Goal: Find specific page/section: Find specific page/section

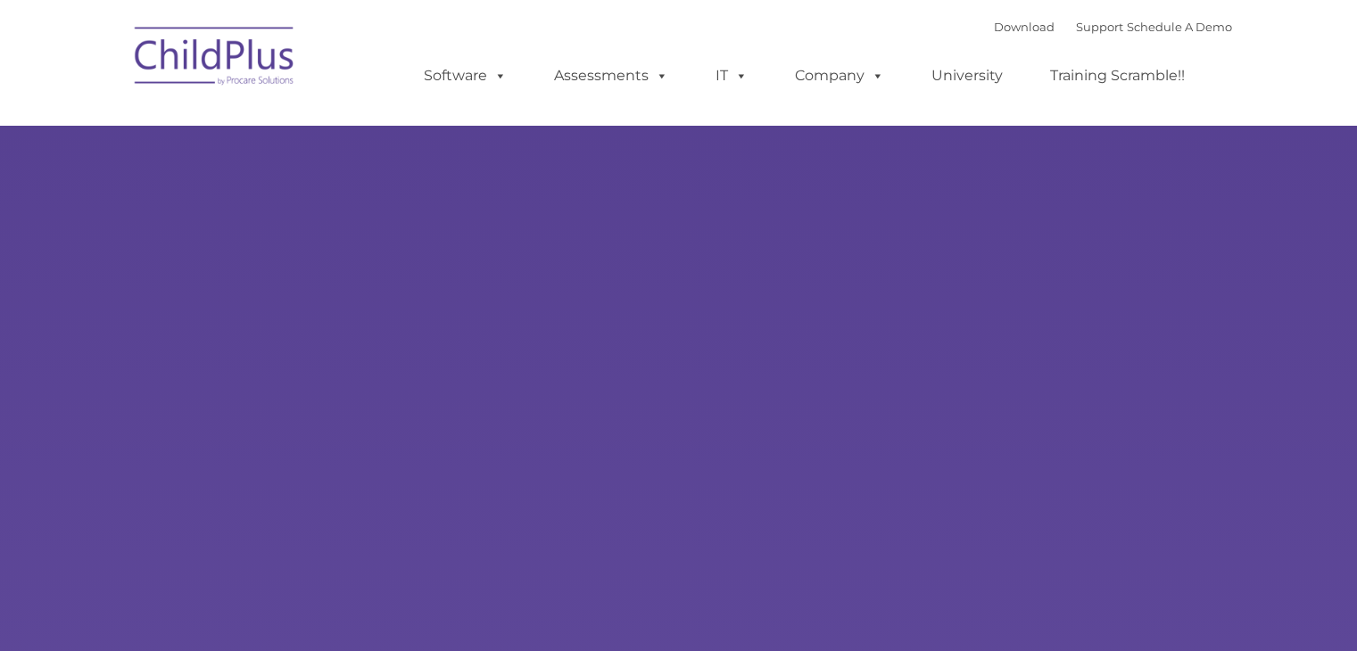
type input ""
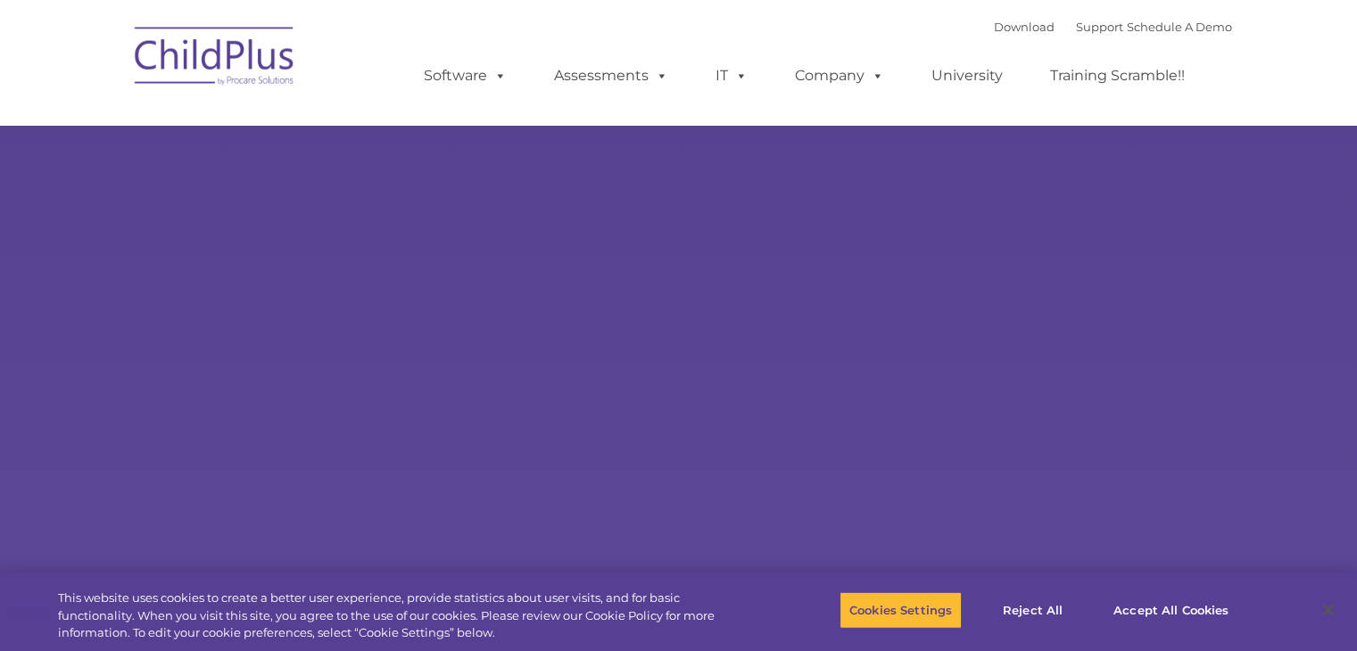
select select "MEDIUM"
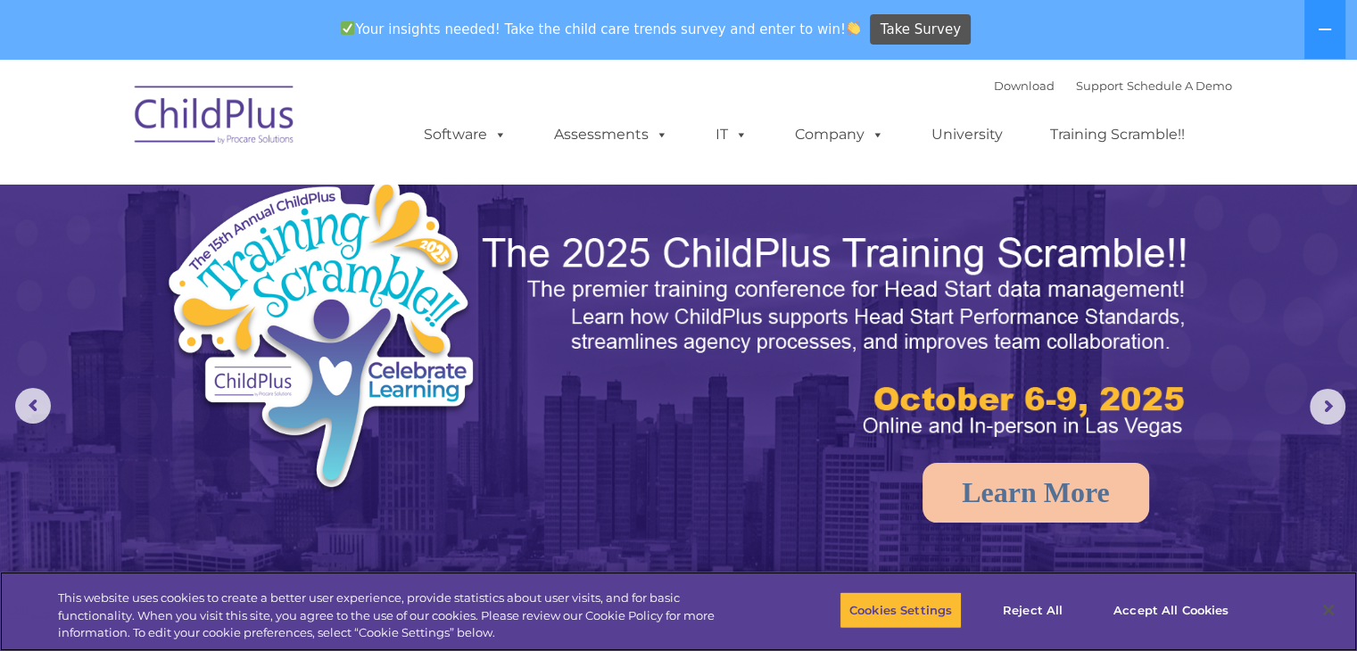
click at [1104, 590] on div "Cookies Settings Reject All Accept All Cookies" at bounding box center [1044, 611] width 410 height 63
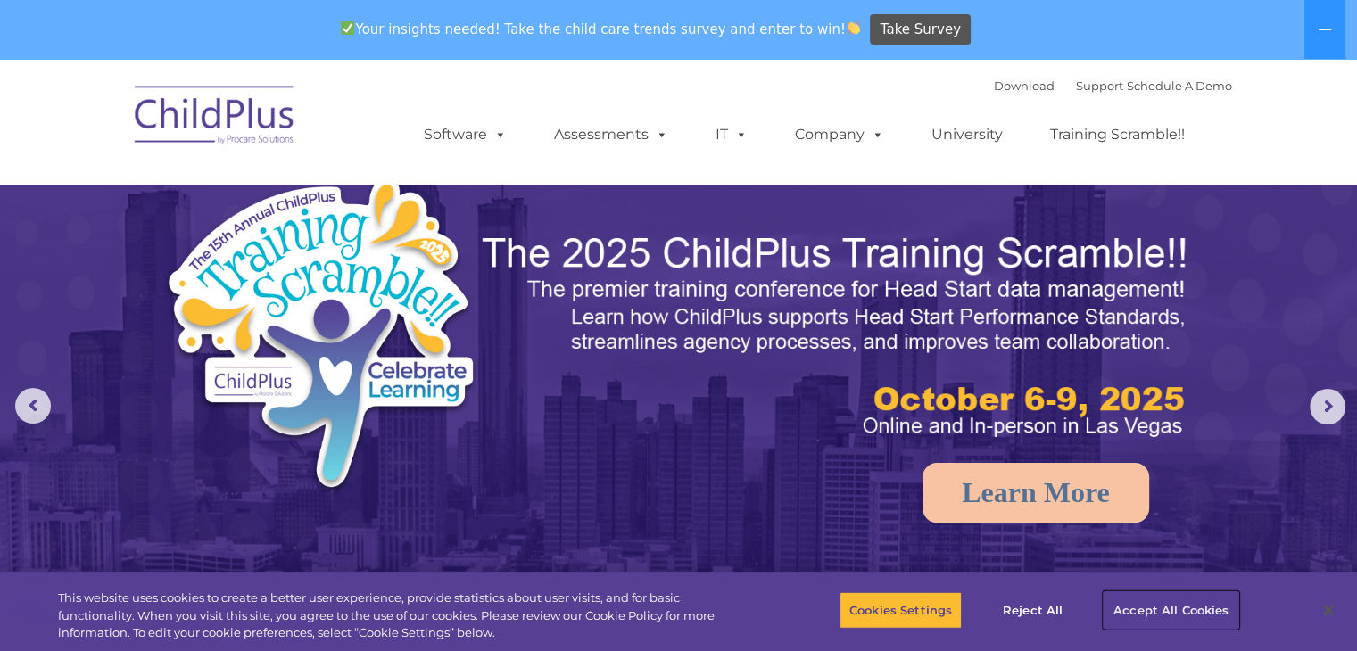
click at [1148, 616] on button "Accept All Cookies" at bounding box center [1170, 609] width 135 height 37
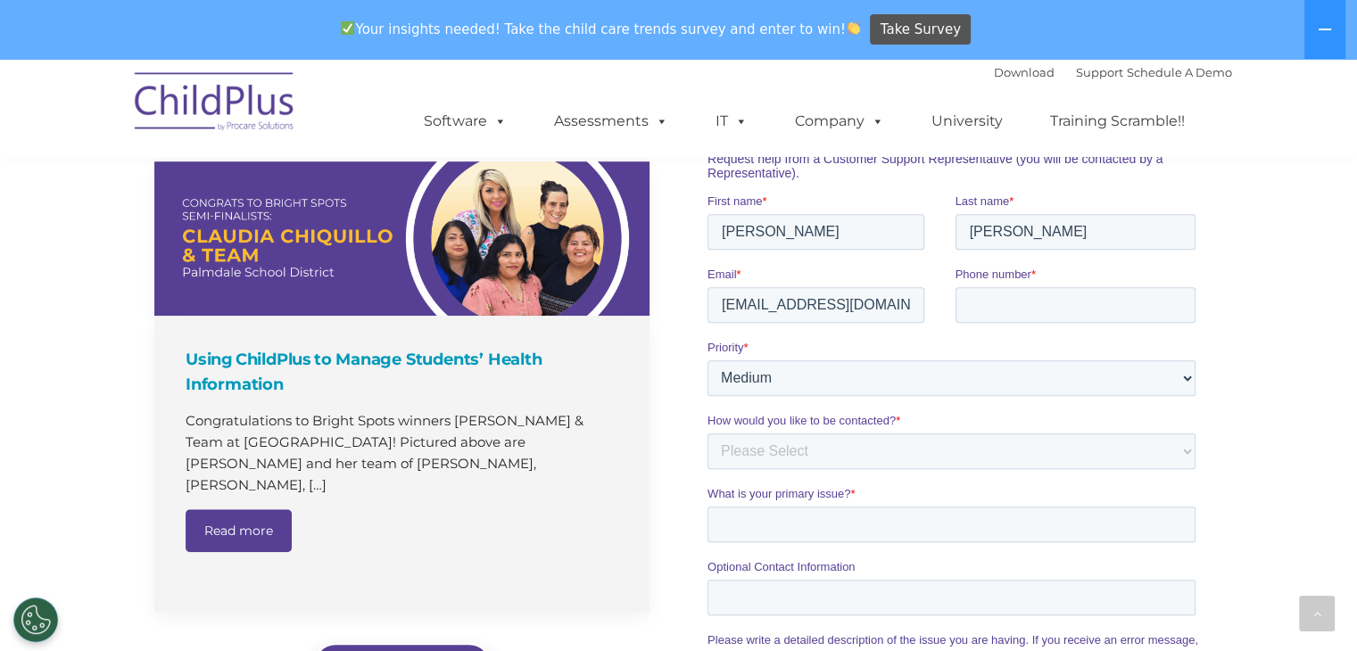
scroll to position [1240, 0]
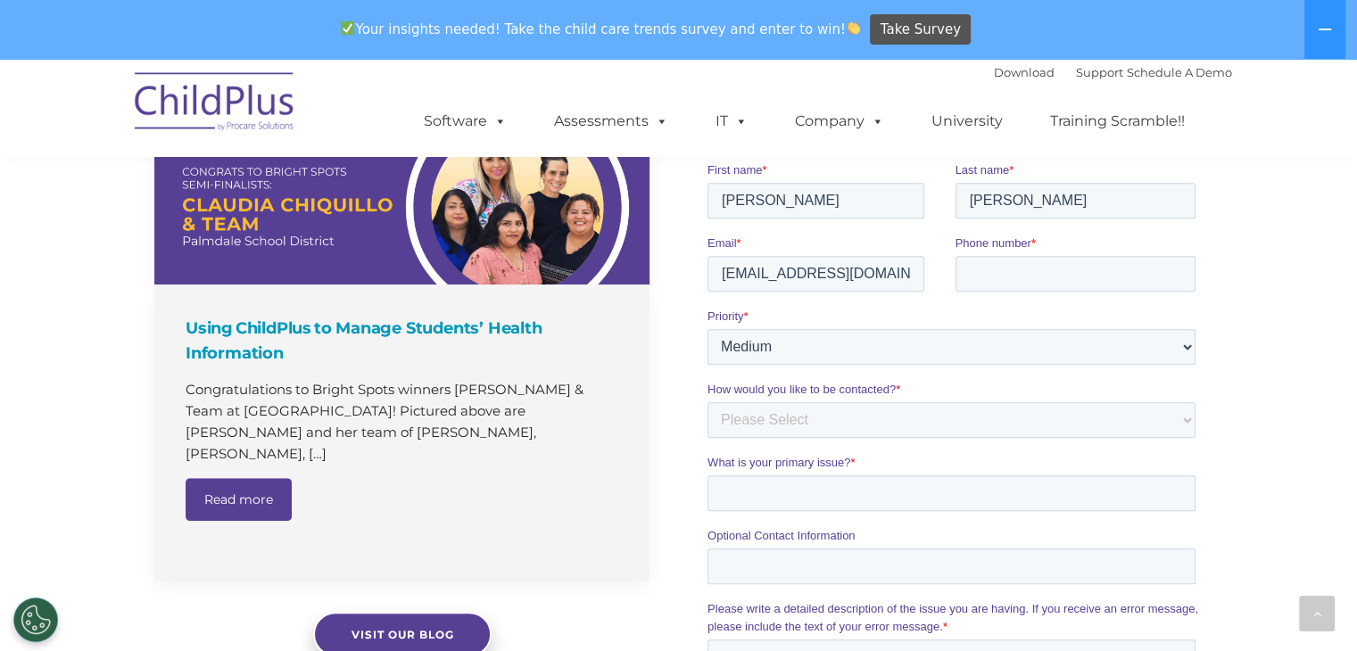
click at [832, 318] on label "Priority *" at bounding box center [954, 316] width 495 height 18
click at [832, 328] on select "Please Select Low Medium High" at bounding box center [951, 346] width 488 height 36
click at [827, 344] on select "Please Select Low Medium High" at bounding box center [951, 346] width 488 height 36
click at [827, 341] on select "Please Select Low Medium High" at bounding box center [951, 346] width 488 height 36
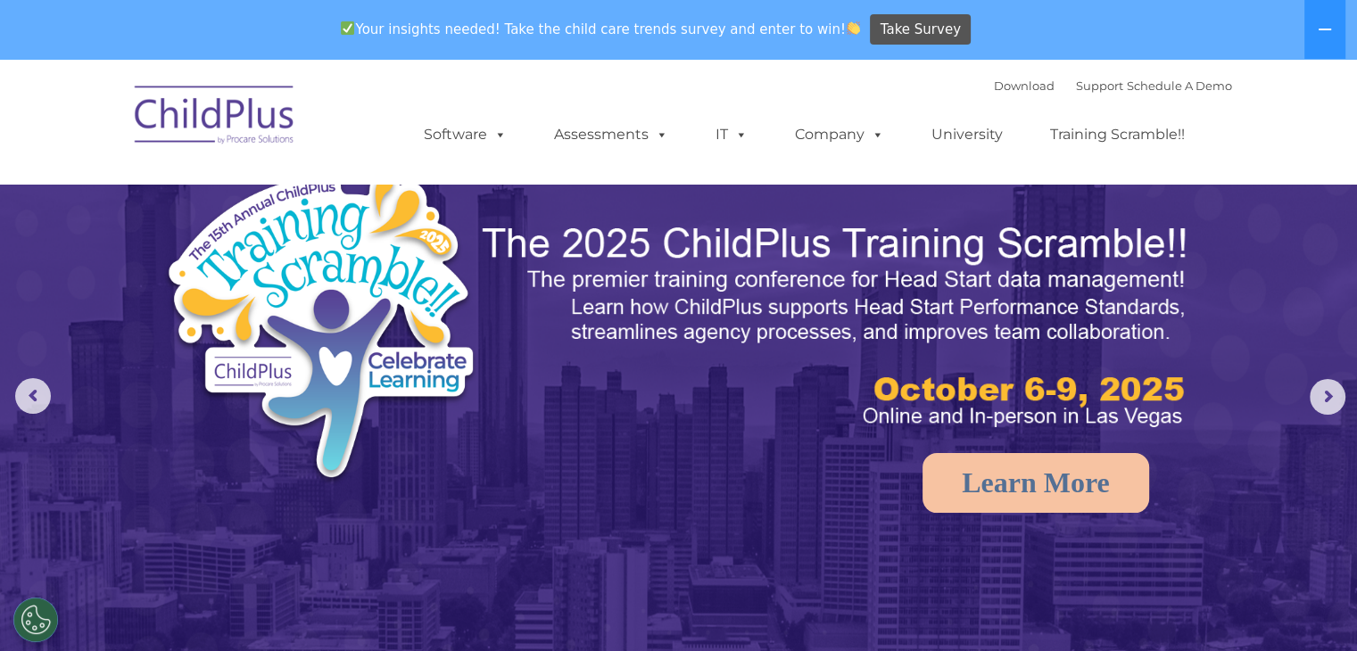
scroll to position [0, 0]
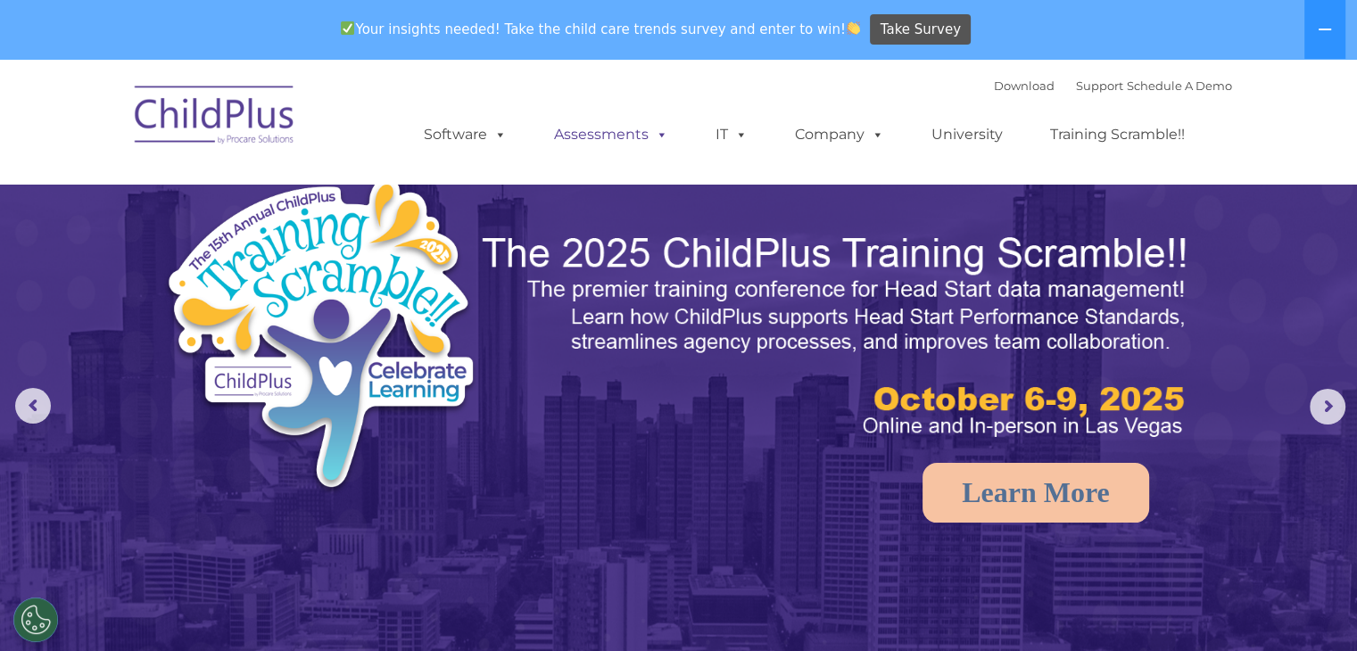
click at [639, 134] on link "Assessments" at bounding box center [611, 135] width 150 height 36
